Goal: Task Accomplishment & Management: Manage account settings

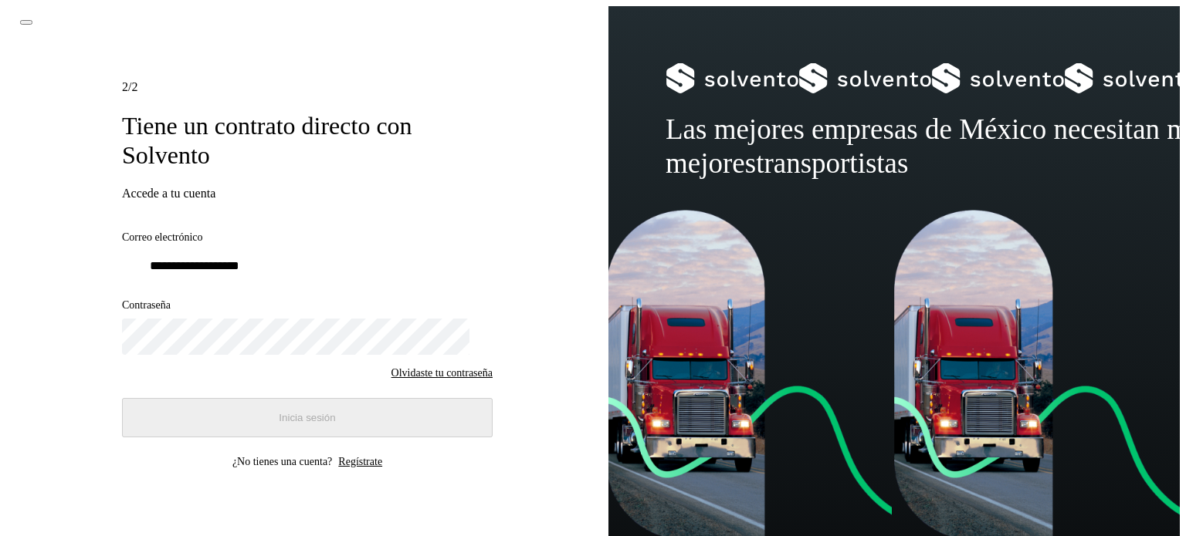
click at [186, 281] on div "Correo electrónico Contraseña Olvidaste tu contraseña Inicia sesión" at bounding box center [307, 335] width 370 height 206
click at [198, 257] on input "email" at bounding box center [307, 266] width 370 height 30
type input "**********"
click at [340, 404] on button "Inicia sesión" at bounding box center [307, 417] width 370 height 39
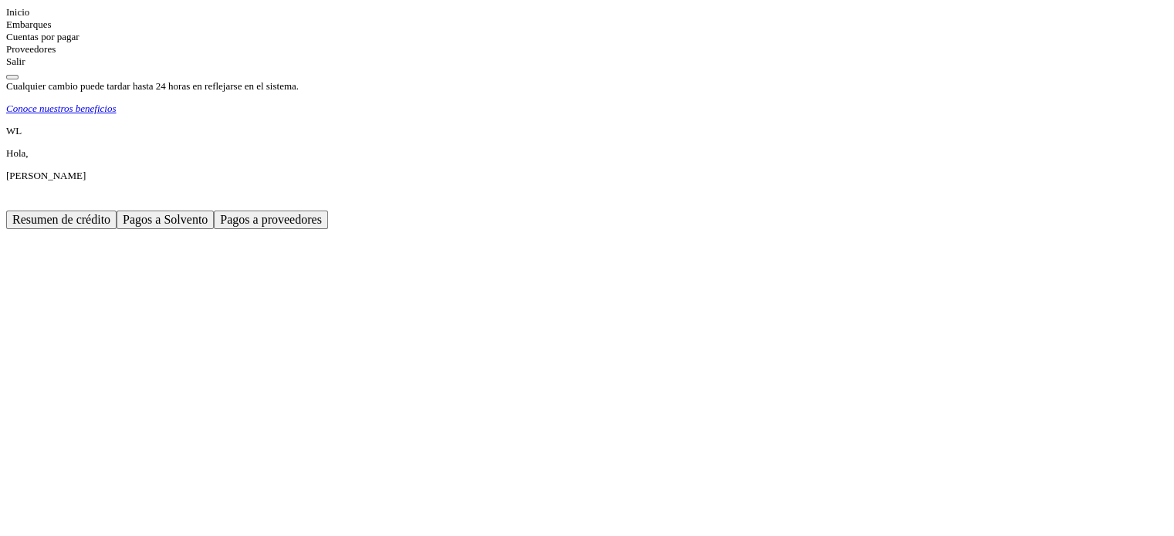
click at [322, 213] on span "Pagos a proveedores" at bounding box center [271, 219] width 102 height 13
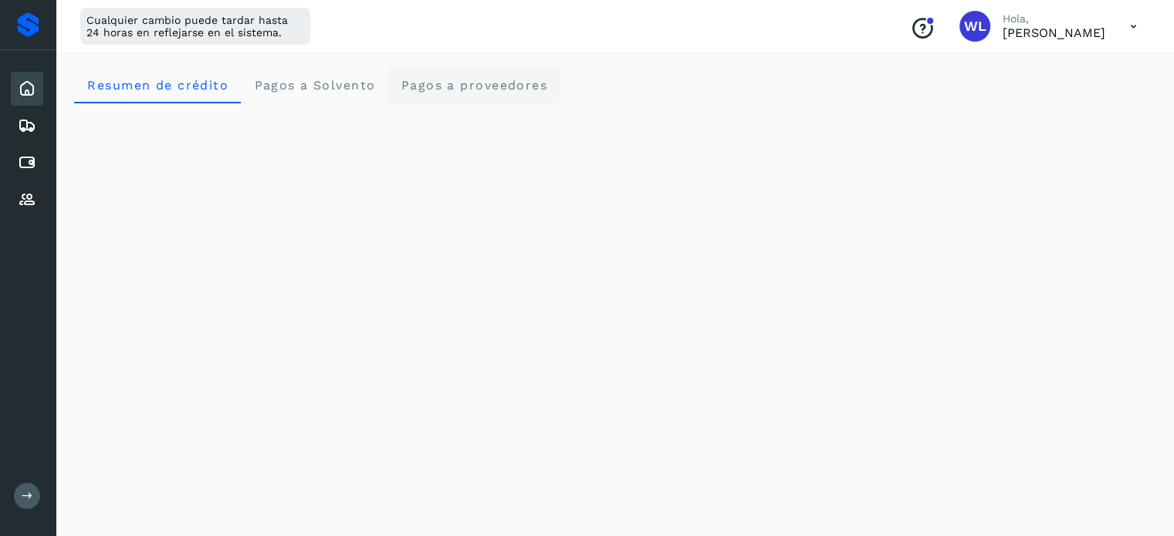
click at [471, 85] on span "Pagos a proveedores" at bounding box center [473, 85] width 147 height 15
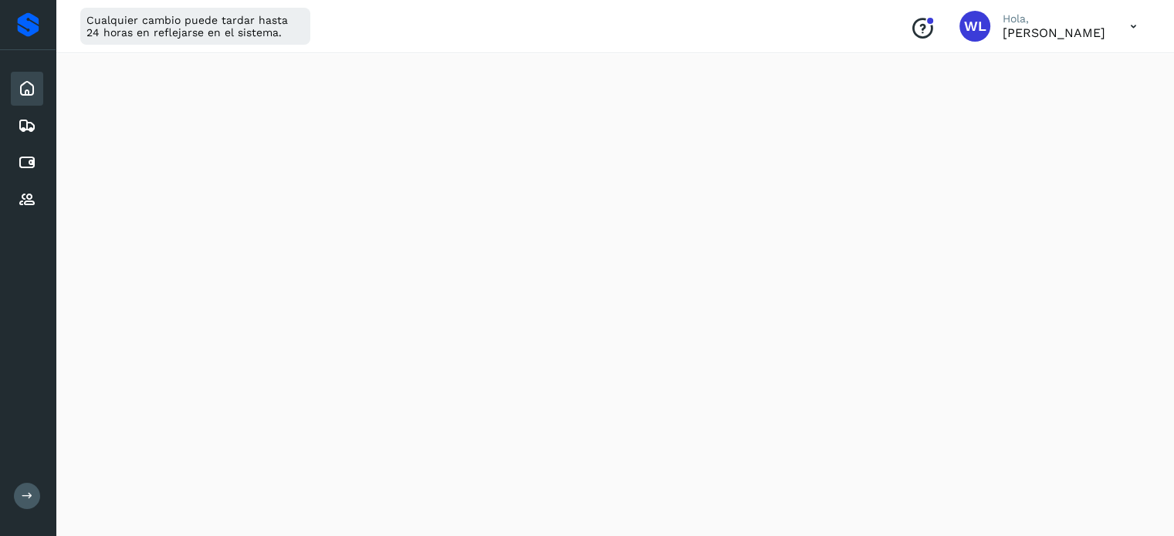
scroll to position [772, 0]
